Goal: Check status: Check status

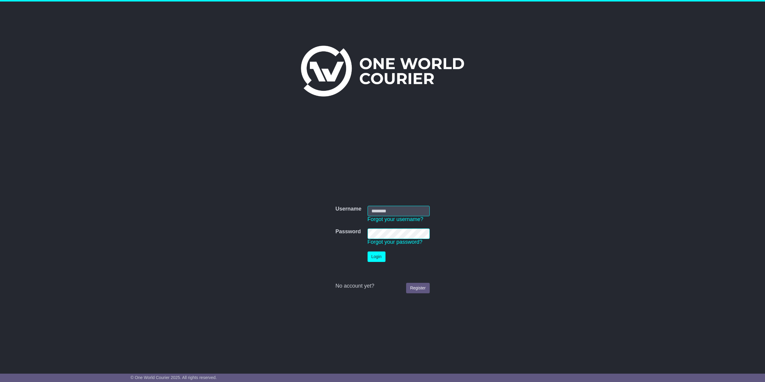
type input "**********"
click at [371, 256] on button "Login" at bounding box center [376, 257] width 18 height 10
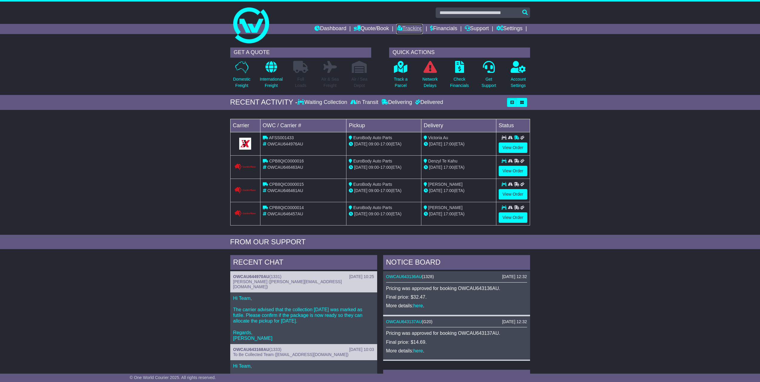
click at [410, 30] on link "Tracking" at bounding box center [409, 29] width 26 height 10
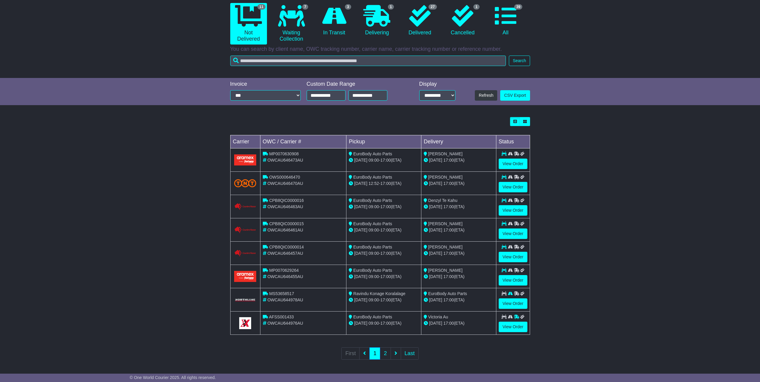
scroll to position [60, 0]
click at [464, 297] on div "15 Sep 17:00 (ETA)" at bounding box center [459, 299] width 70 height 6
drag, startPoint x: 351, startPoint y: 294, endPoint x: 406, endPoint y: 298, distance: 55.4
click at [406, 298] on td "Ravindu Konage Koralalage 11 Sep 09:00 - 17:00 (ETA)" at bounding box center [383, 299] width 75 height 23
click at [406, 298] on div "11 Sep 09:00 - 17:00 (ETA)" at bounding box center [384, 299] width 70 height 6
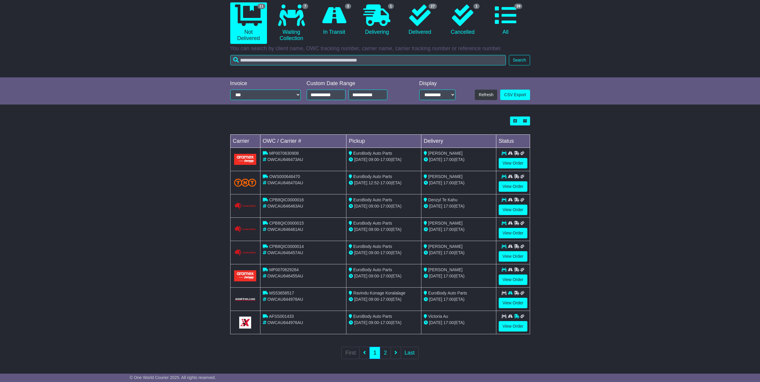
drag, startPoint x: 406, startPoint y: 298, endPoint x: 348, endPoint y: 291, distance: 59.0
click at [348, 291] on td "Ravindu Konage Koralalage 11 Sep 09:00 - 17:00 (ETA)" at bounding box center [383, 299] width 75 height 23
click at [1, 126] on div "Loading... No bookings found Carrier OWC / Carrier # Pickup Delivery Status MP0…" at bounding box center [380, 242] width 760 height 257
